Goal: Transaction & Acquisition: Purchase product/service

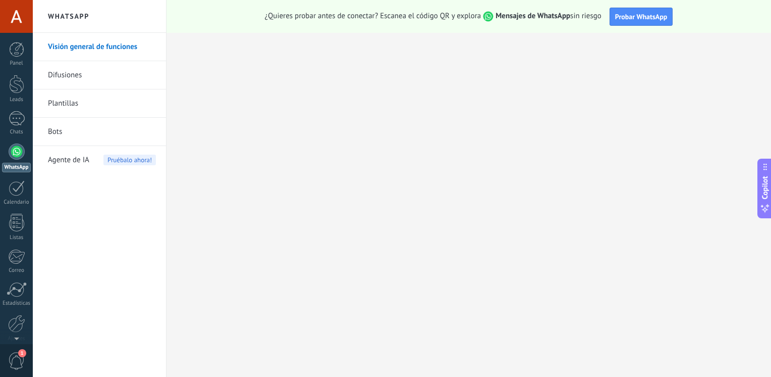
click at [10, 366] on span "1" at bounding box center [16, 361] width 17 height 18
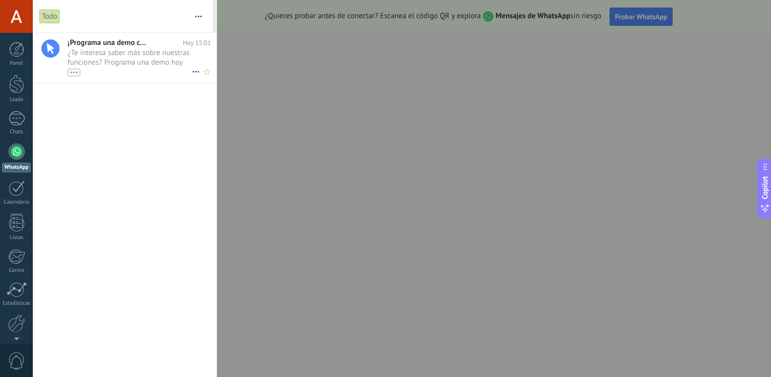
click at [131, 65] on span "¿Te interesa saber más sobre nuestras funciones? Programa una demo hoy mismo! •…" at bounding box center [130, 62] width 124 height 28
click at [360, 211] on div at bounding box center [385, 188] width 771 height 377
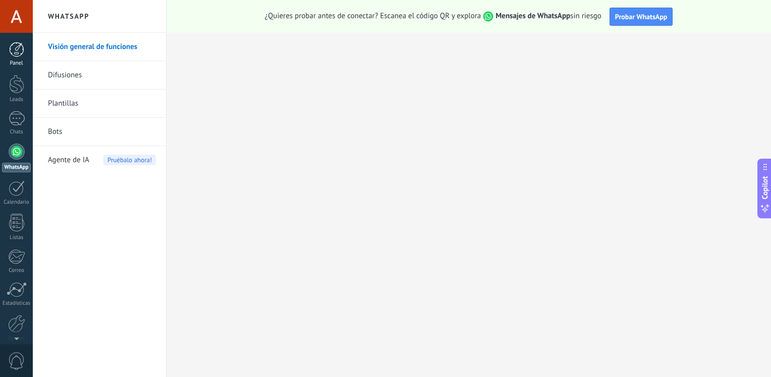
click at [20, 64] on div "Panel" at bounding box center [16, 63] width 29 height 7
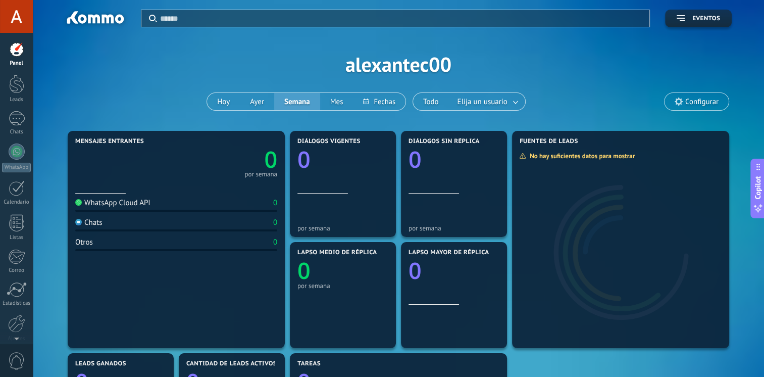
click at [761, 187] on span "Copilot" at bounding box center [758, 187] width 10 height 23
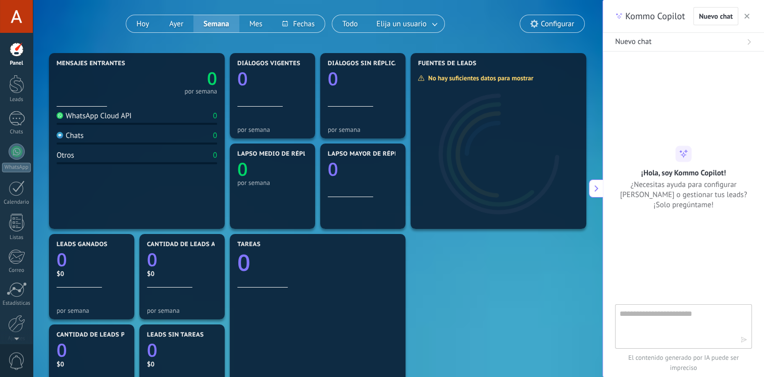
scroll to position [79, 0]
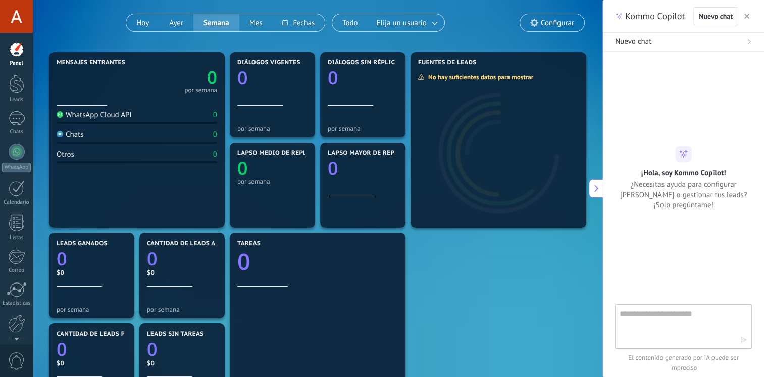
click at [707, 313] on textarea at bounding box center [676, 325] width 114 height 36
type textarea "**********"
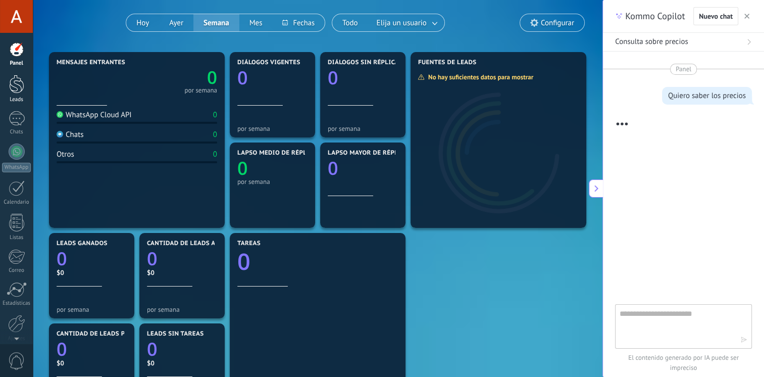
click at [10, 84] on div at bounding box center [16, 84] width 15 height 19
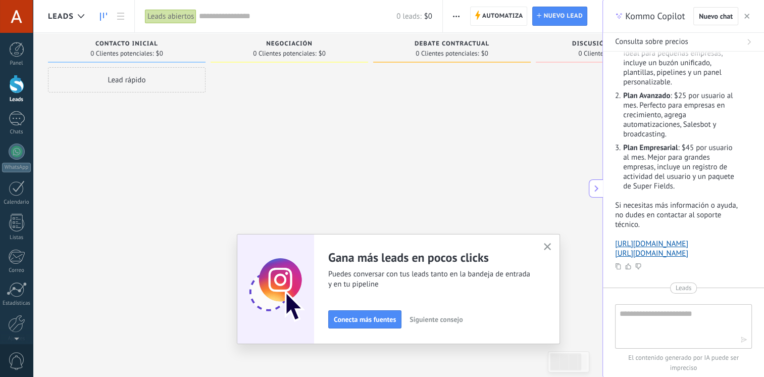
scroll to position [115, 0]
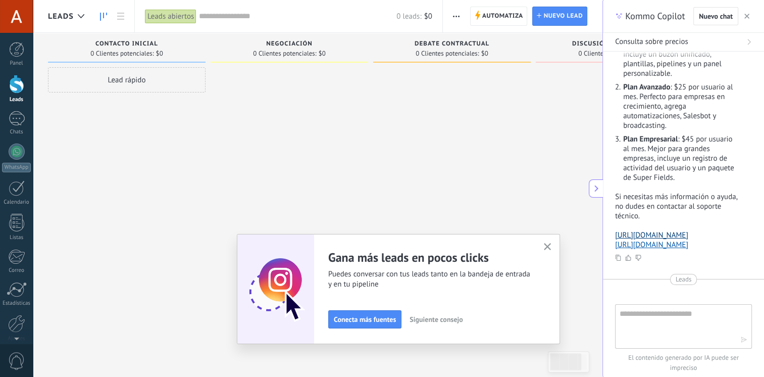
click at [687, 240] on link "[URL][DOMAIN_NAME]" at bounding box center [651, 235] width 73 height 10
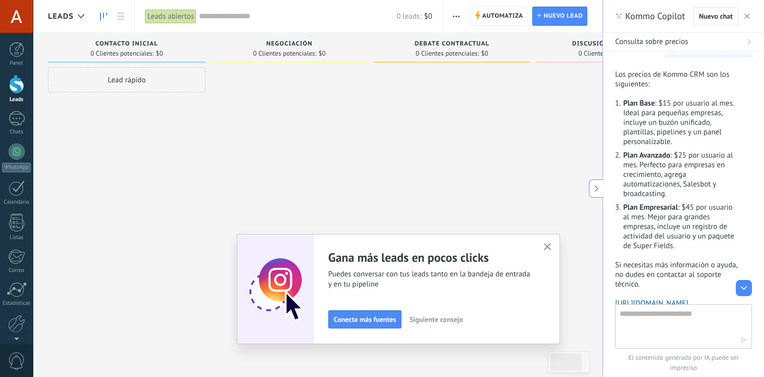
scroll to position [47, 0]
click at [551, 245] on use "button" at bounding box center [548, 247] width 8 height 8
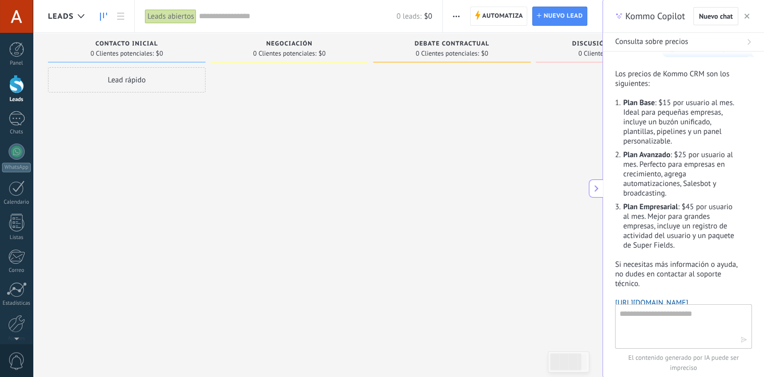
scroll to position [183, 0]
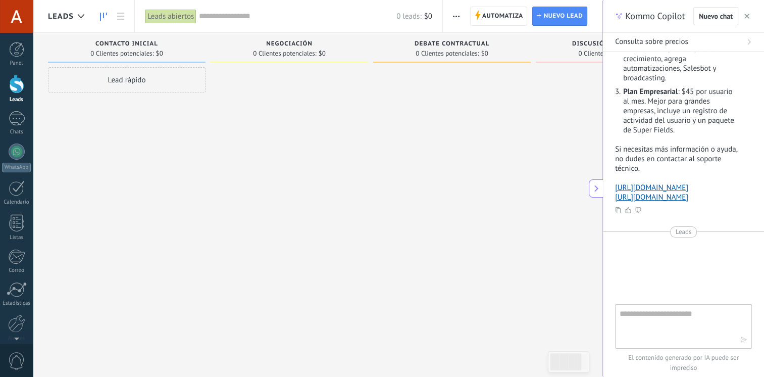
click at [598, 185] on icon at bounding box center [596, 188] width 8 height 8
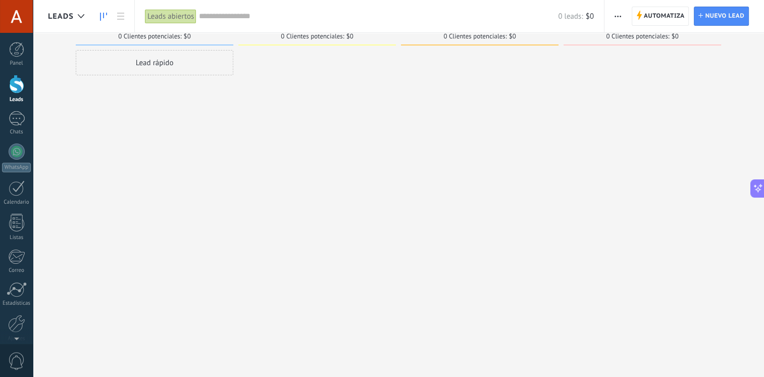
scroll to position [0, 0]
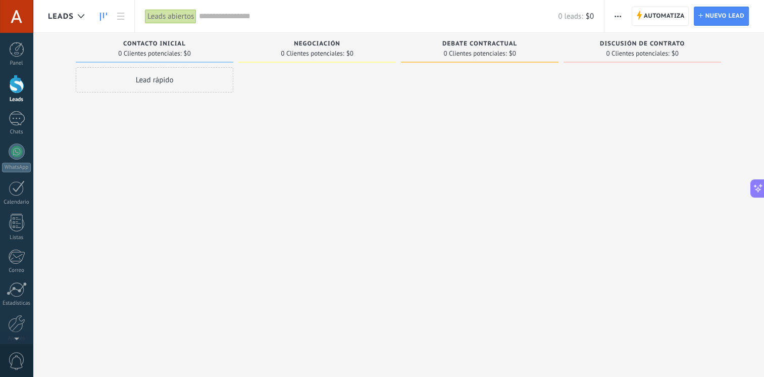
click at [176, 80] on div "Lead rápido" at bounding box center [154, 79] width 157 height 25
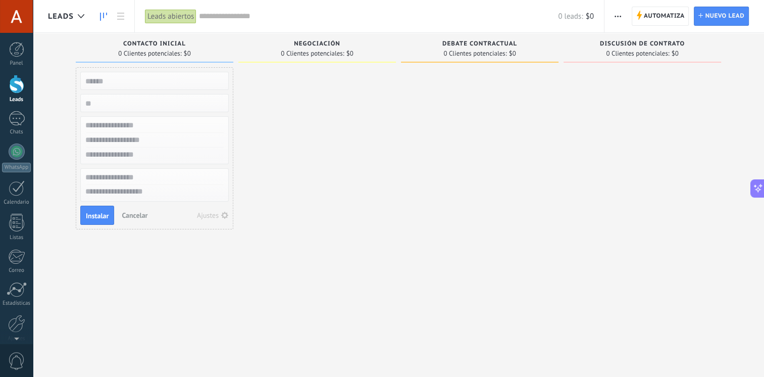
click at [355, 116] on div at bounding box center [316, 189] width 157 height 245
click at [139, 214] on span "Cancelar" at bounding box center [135, 215] width 26 height 9
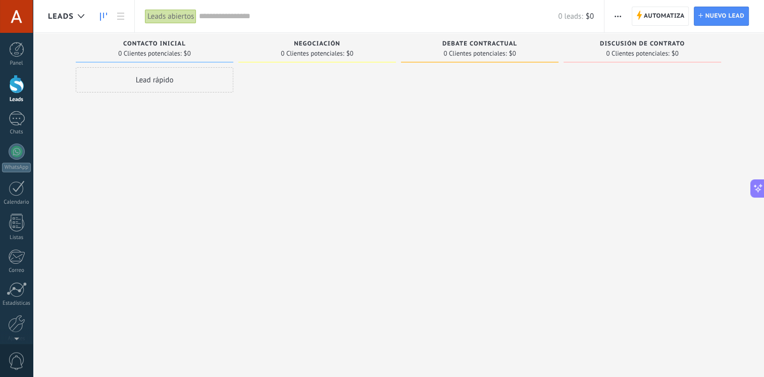
click at [625, 17] on button "button" at bounding box center [617, 16] width 15 height 19
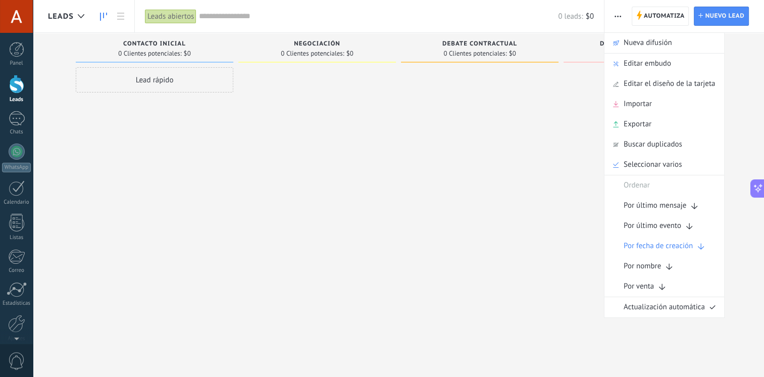
click at [625, 17] on button "button" at bounding box center [617, 16] width 15 height 19
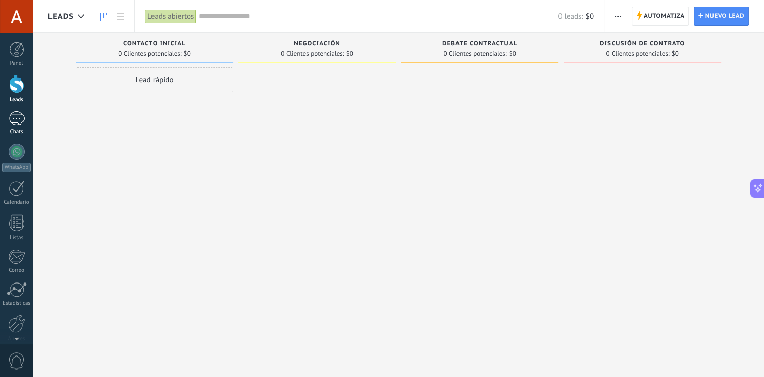
click at [20, 116] on div at bounding box center [17, 118] width 16 height 15
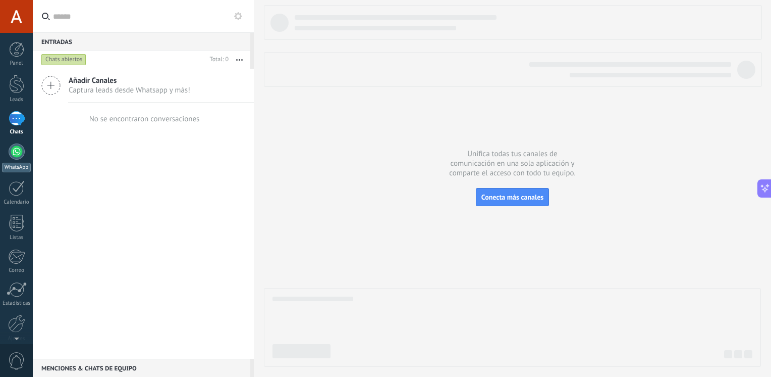
click at [18, 144] on div at bounding box center [17, 151] width 16 height 16
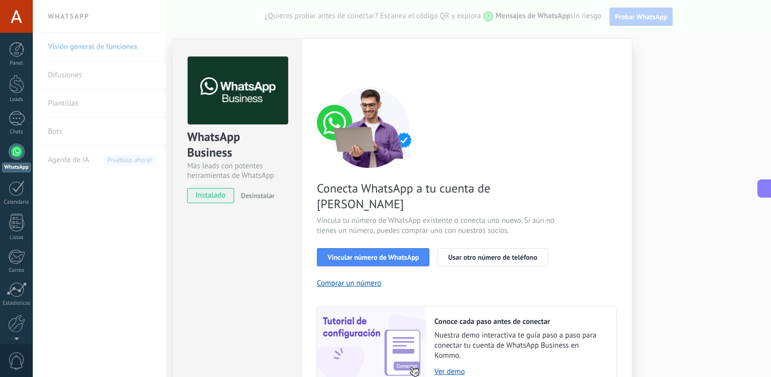
scroll to position [39, 0]
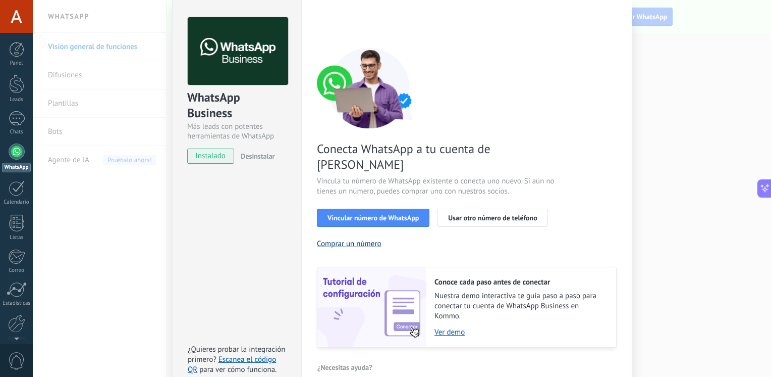
click at [360, 239] on button "Comprar un número" at bounding box center [349, 244] width 65 height 10
